Goal: Check status: Check status

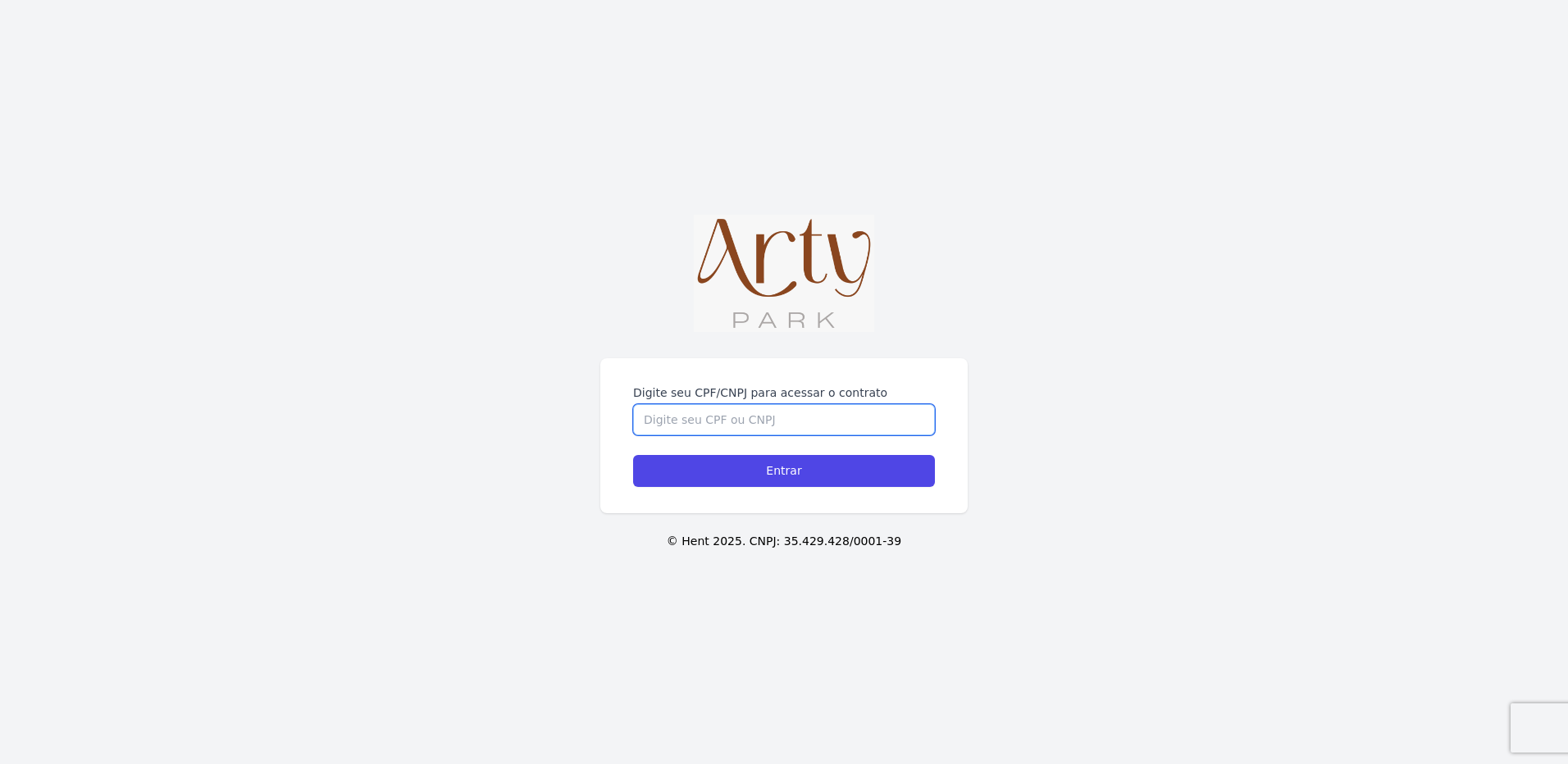
click at [776, 404] on input "Digite seu CPF/CNPJ para acessar o contrato" at bounding box center [784, 420] width 302 height 32
type input "00616479000"
click at [633, 455] on input "Entrar" at bounding box center [784, 471] width 302 height 32
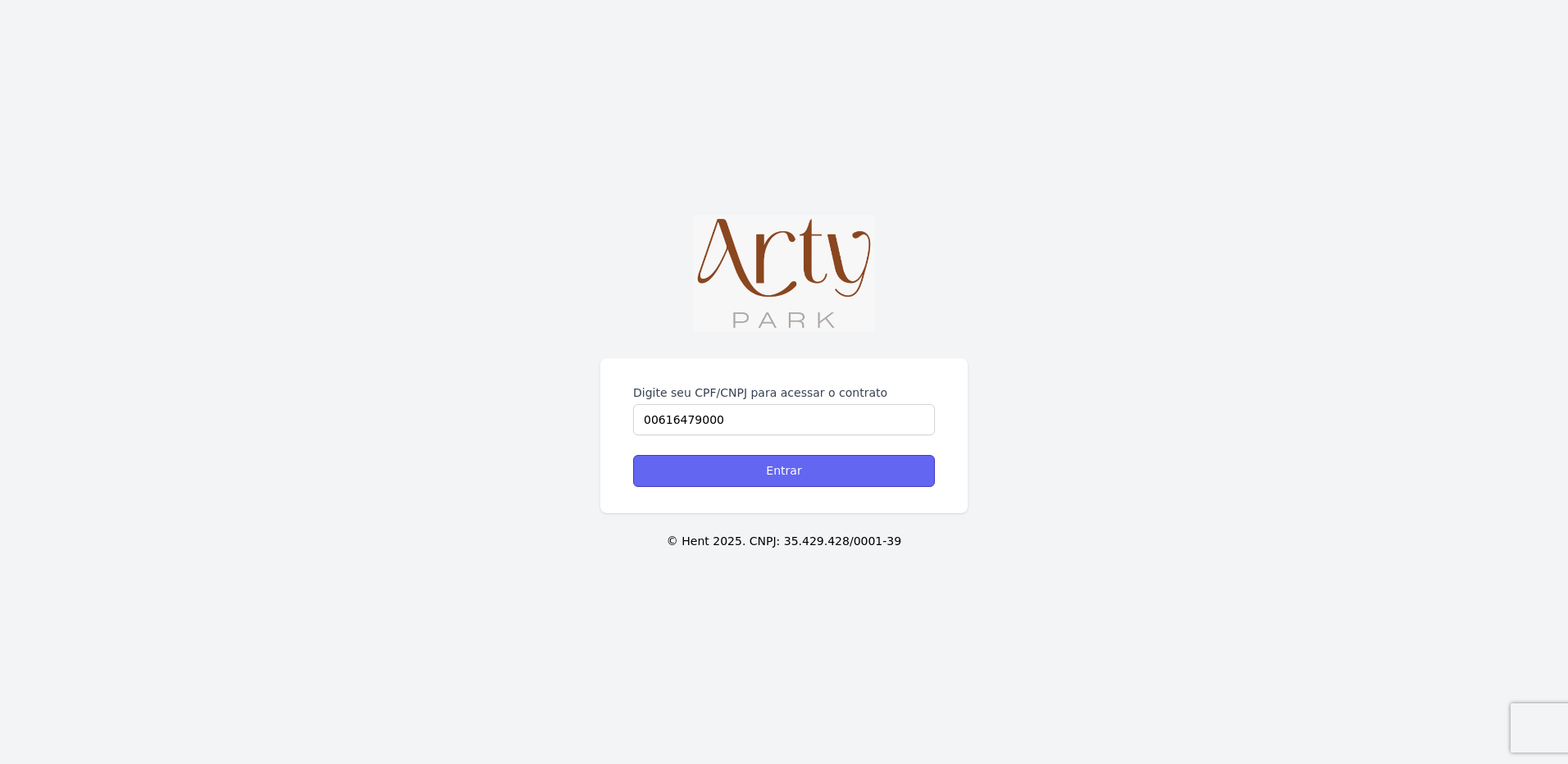
click at [796, 455] on input "Entrar" at bounding box center [784, 471] width 302 height 32
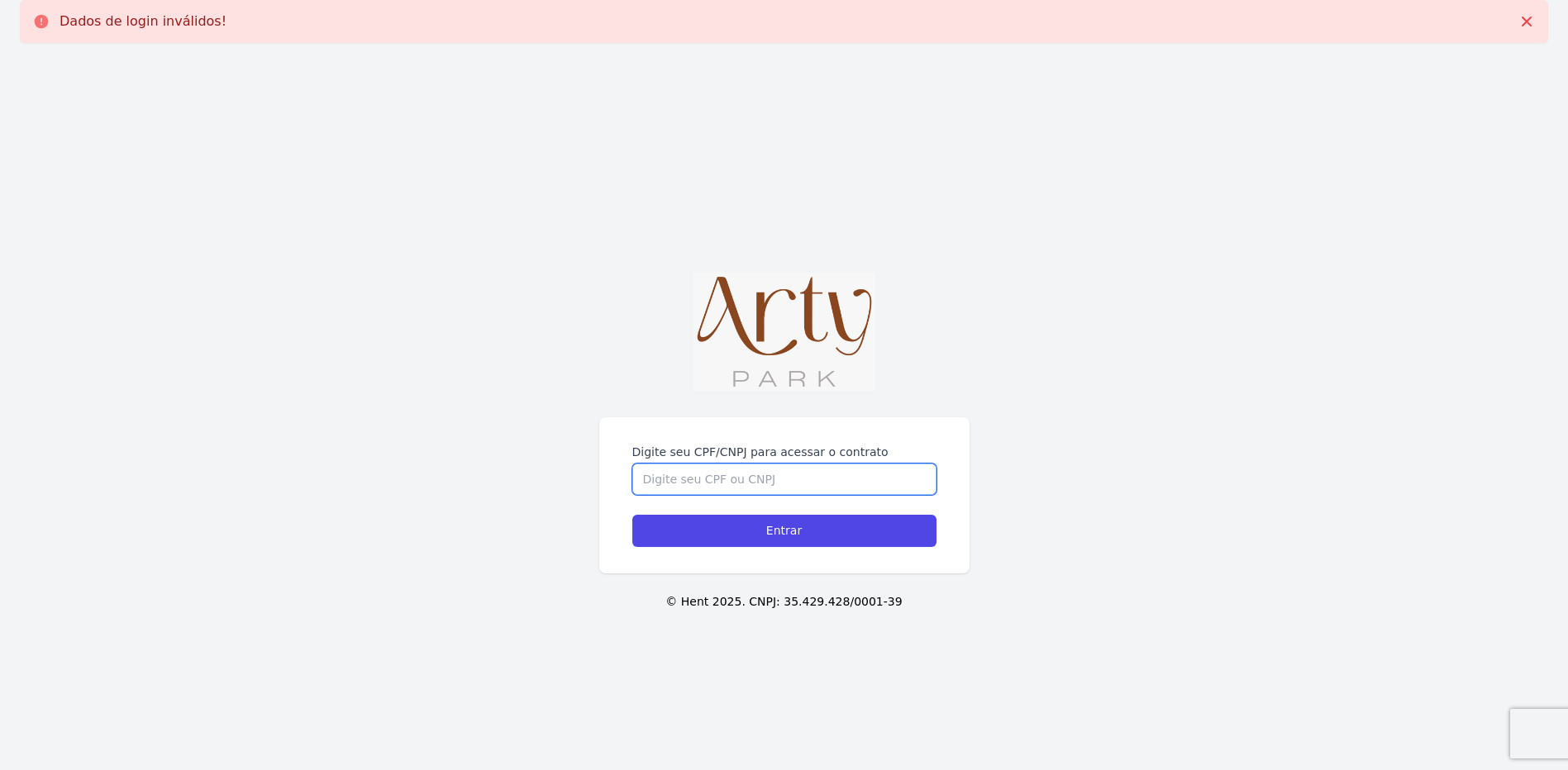
click at [744, 480] on input "Digite seu CPF/CNPJ para acessar o contrato" at bounding box center [784, 480] width 304 height 32
type input "00616479000"
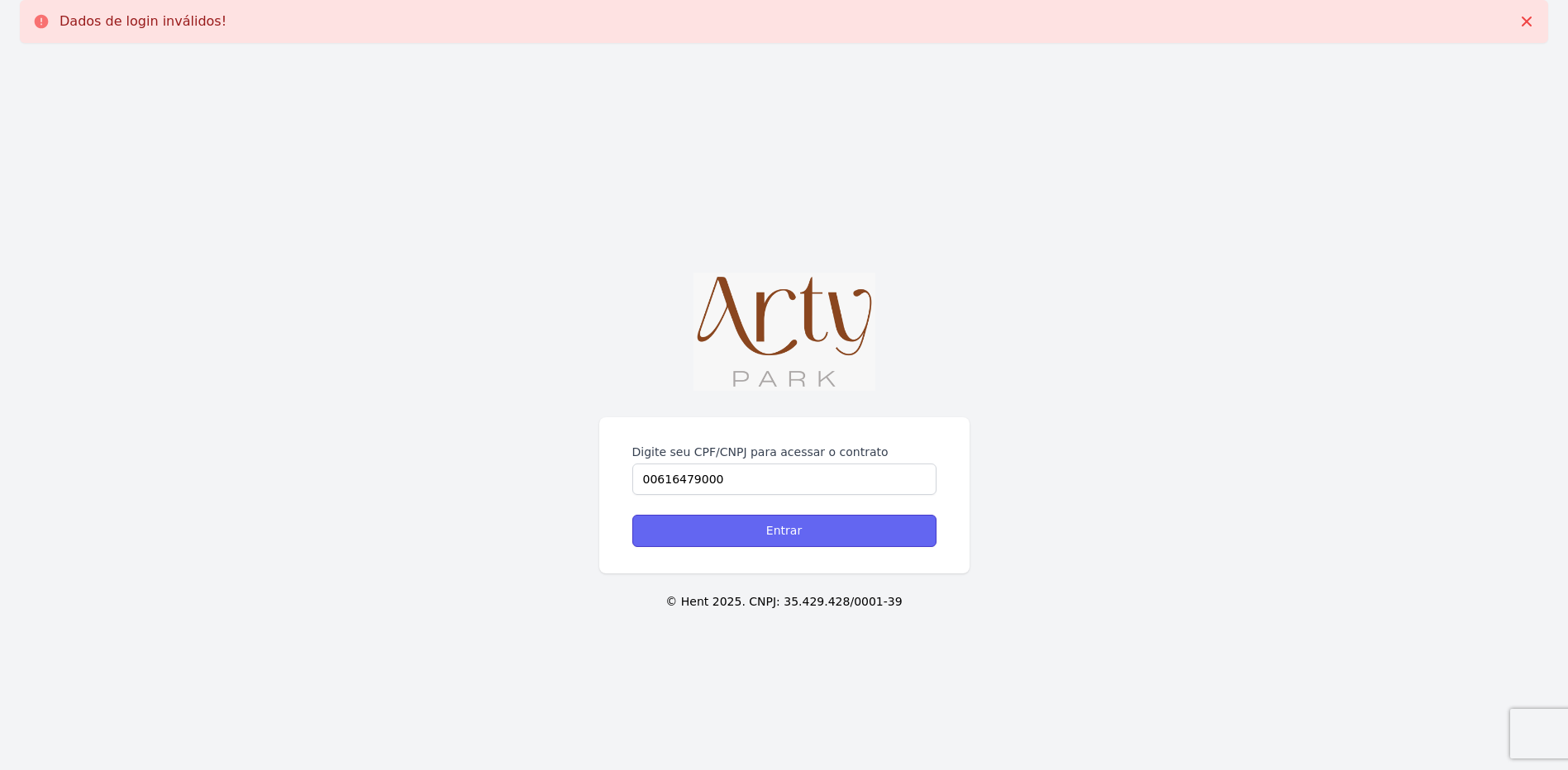
click at [783, 538] on input "Entrar" at bounding box center [784, 531] width 304 height 33
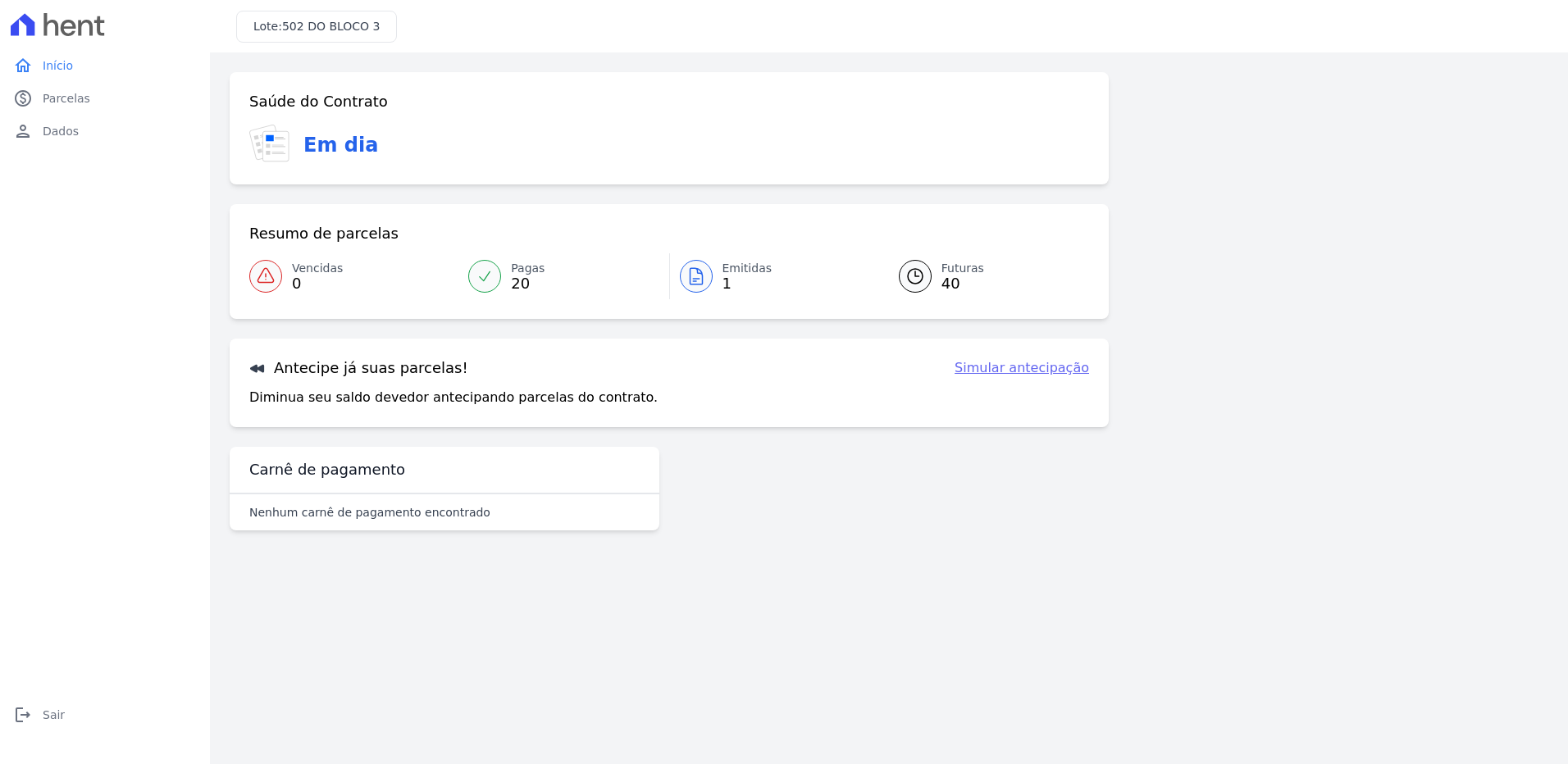
click at [734, 270] on span "Emitidas" at bounding box center [747, 268] width 50 height 17
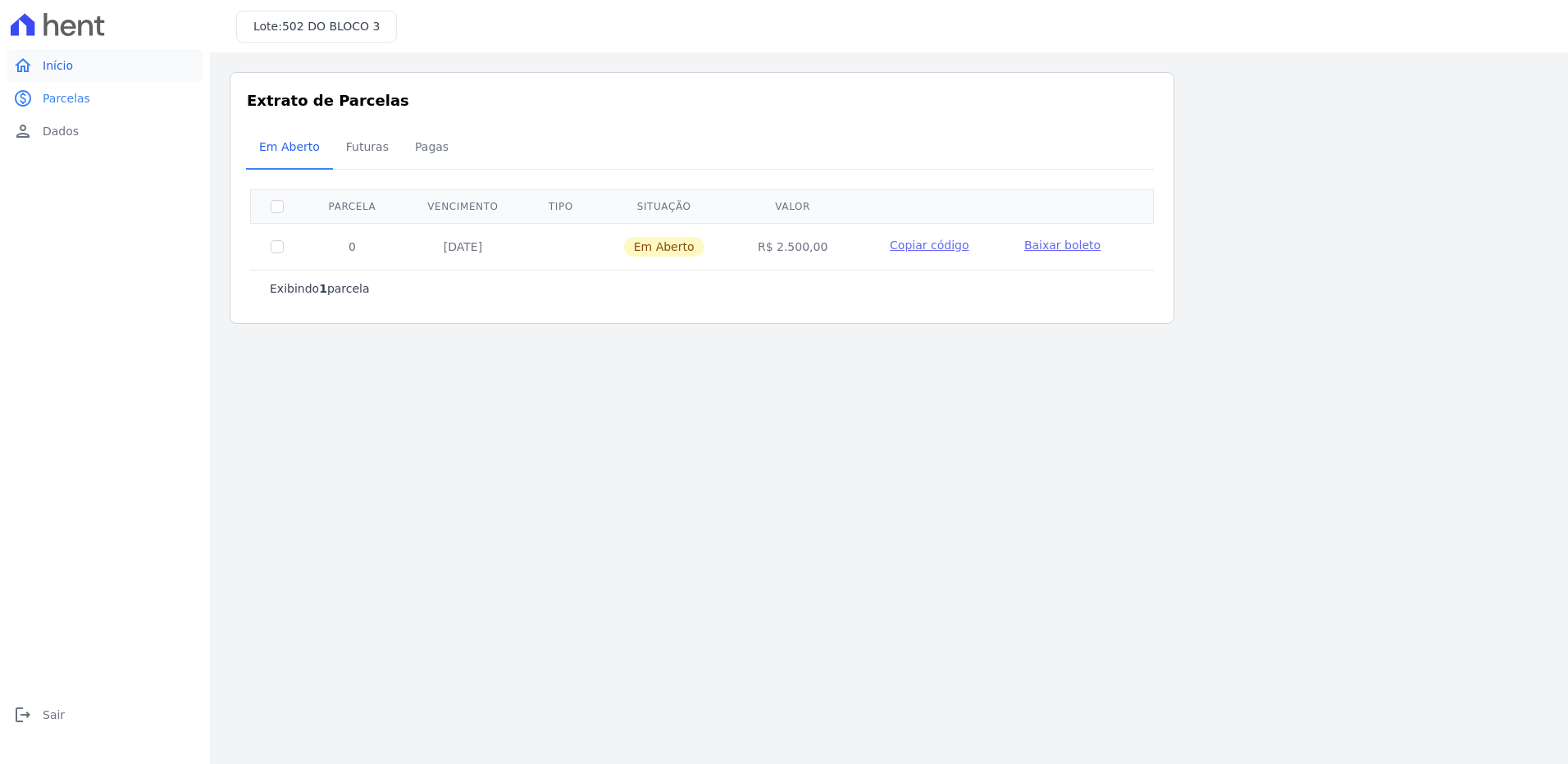
drag, startPoint x: 68, startPoint y: 89, endPoint x: 67, endPoint y: 76, distance: 13.0
click at [68, 89] on link "paid Parcelas" at bounding box center [105, 99] width 197 height 33
click at [66, 64] on span "Início" at bounding box center [57, 66] width 31 height 17
